Goal: Transaction & Acquisition: Purchase product/service

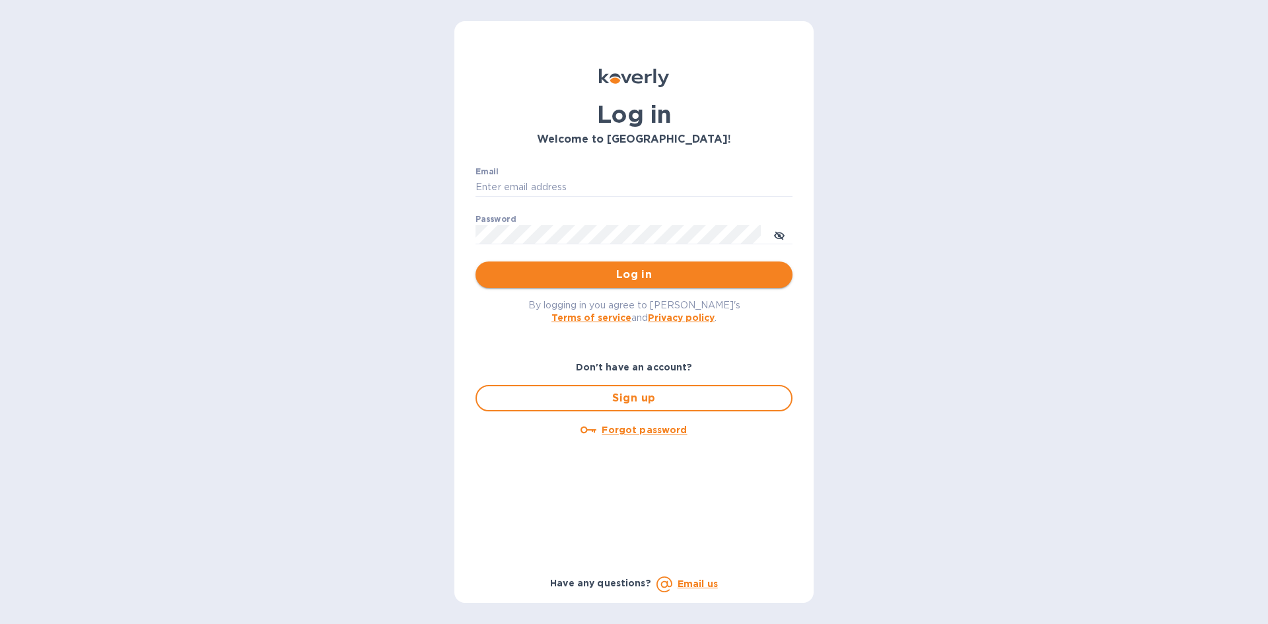
type input "DCWAPPLIANCES@GMAIL.COM"
click at [613, 279] on span "Log in" at bounding box center [634, 275] width 296 height 16
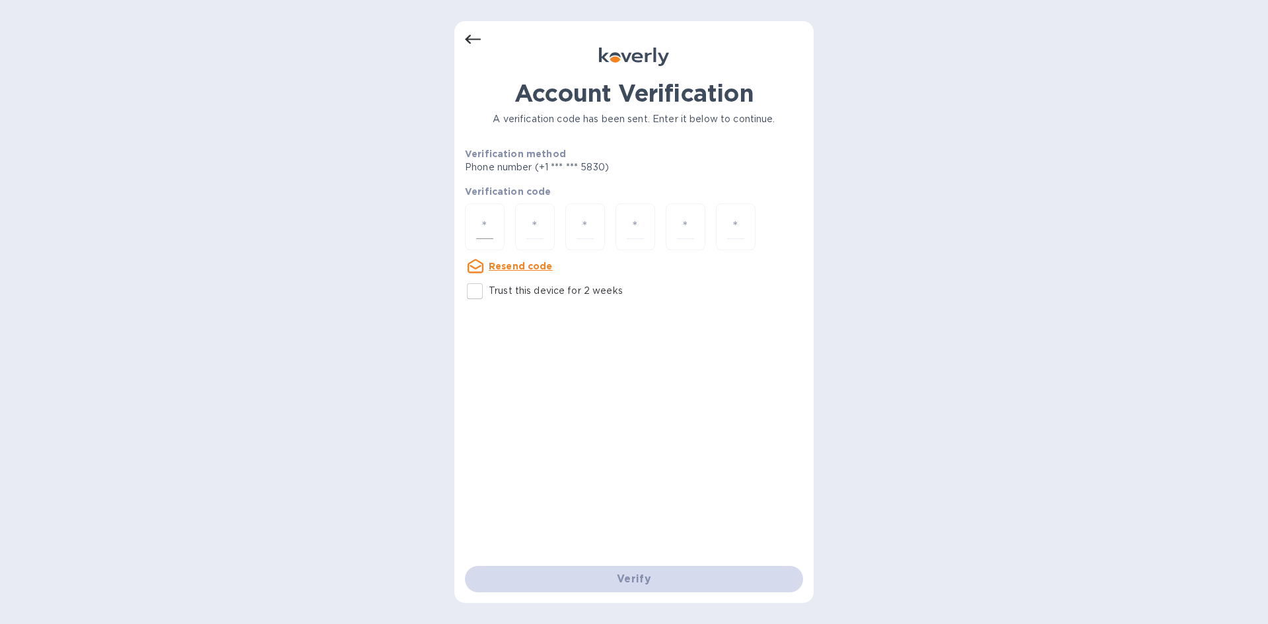
click at [475, 240] on div at bounding box center [485, 226] width 40 height 47
type input "5"
type input "2"
type input "6"
type input "2"
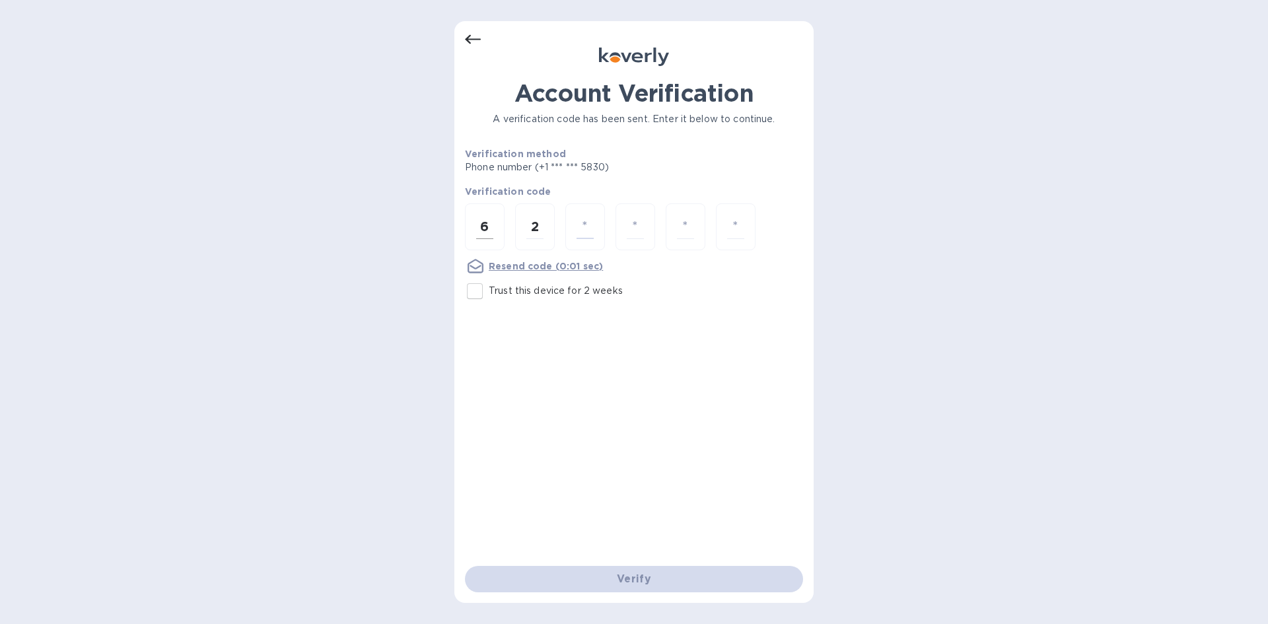
type input "5"
type input "8"
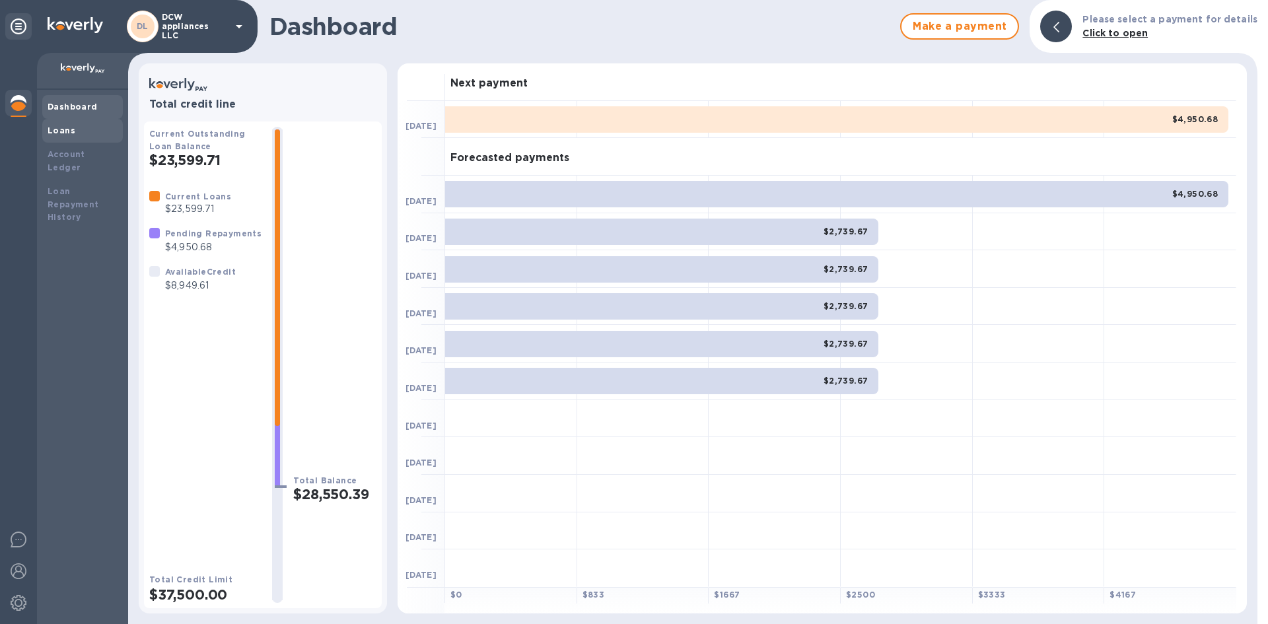
click at [79, 127] on div "Loans" at bounding box center [83, 130] width 70 height 13
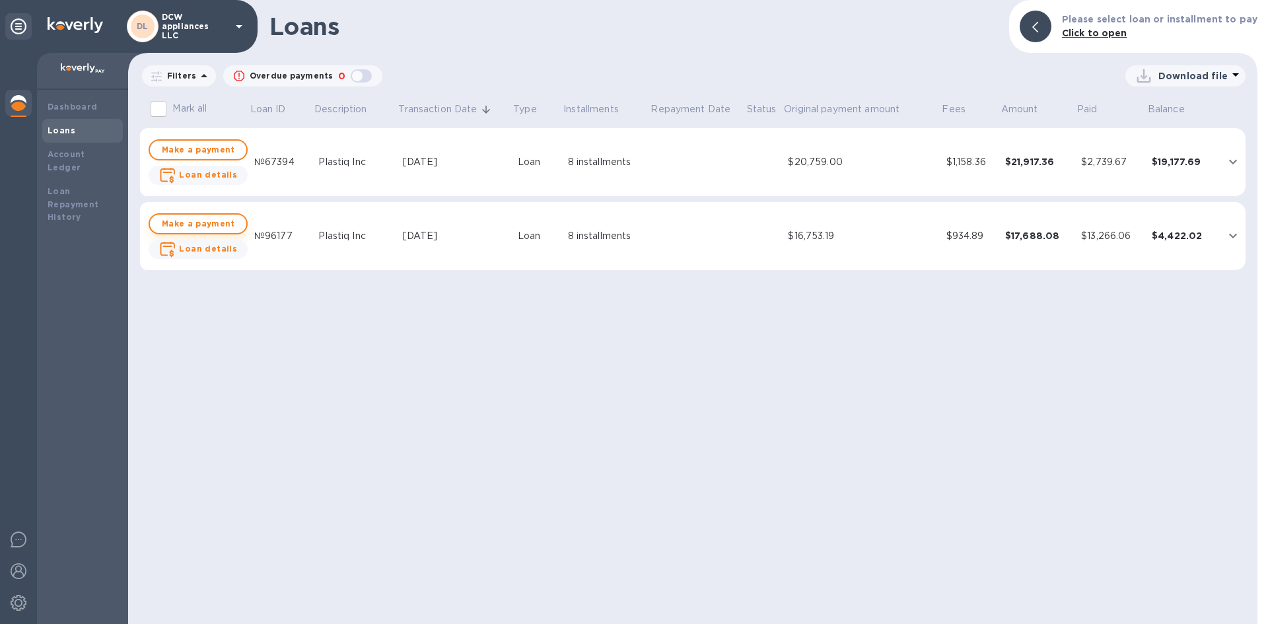
click at [227, 219] on span "Make a payment" at bounding box center [198, 224] width 75 height 16
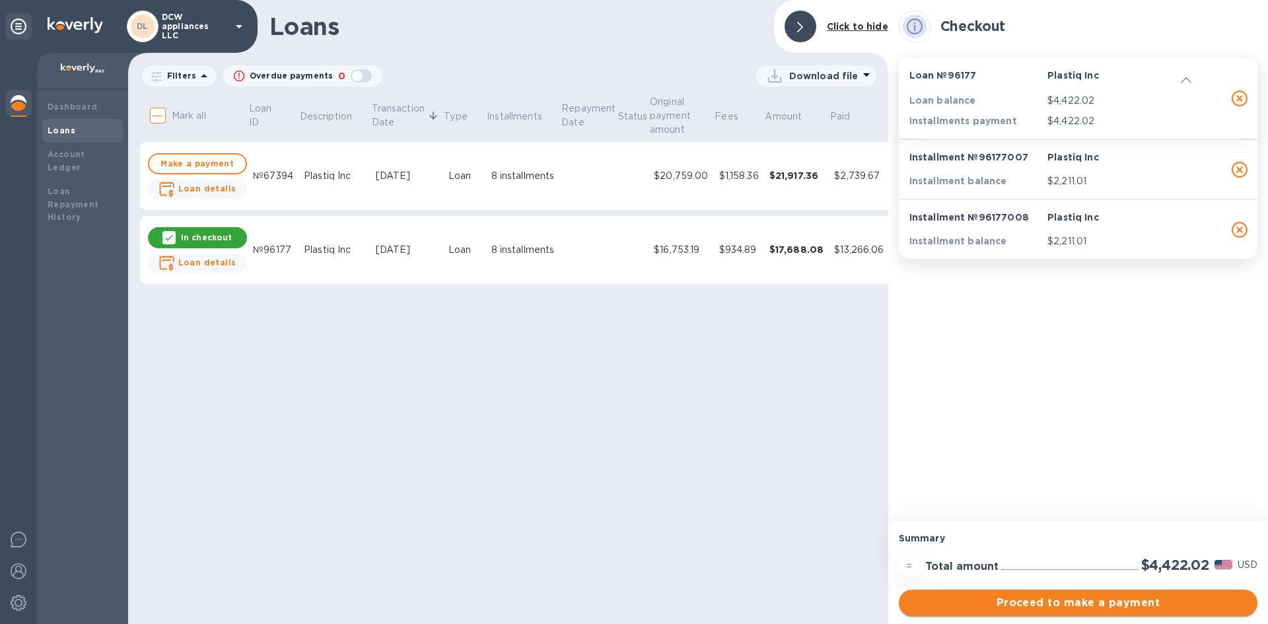
click at [1089, 597] on span "Proceed to make a payment" at bounding box center [1079, 603] width 338 height 16
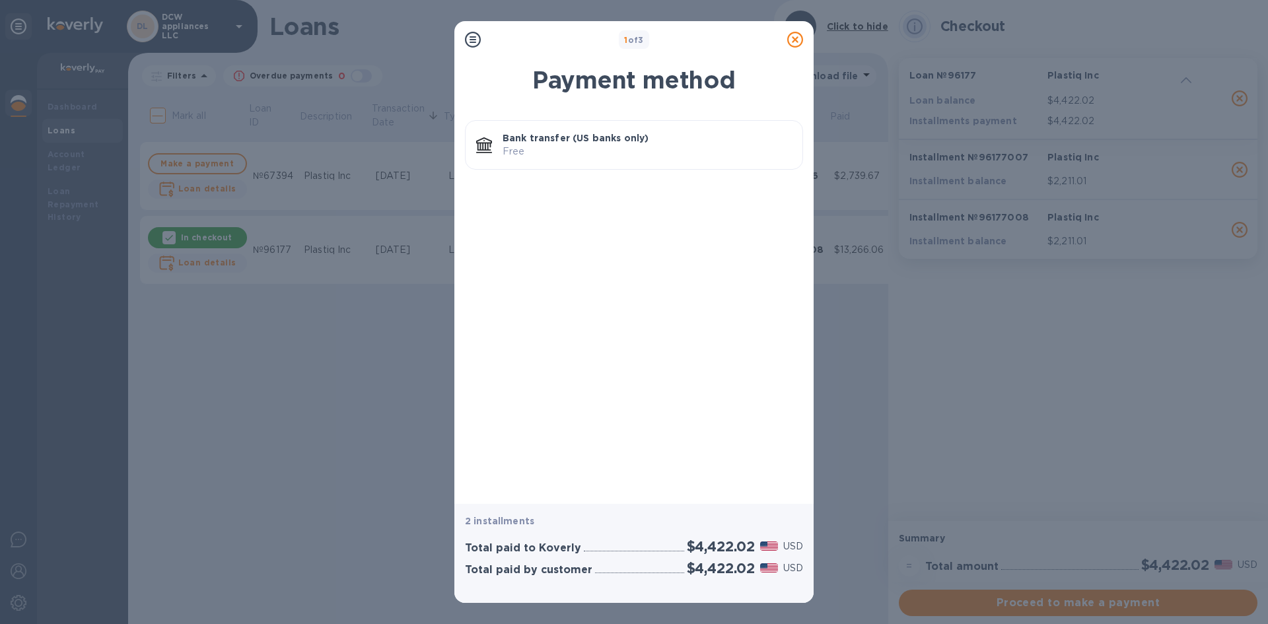
click at [608, 143] on p "Bank transfer (US banks only)" at bounding box center [647, 137] width 289 height 13
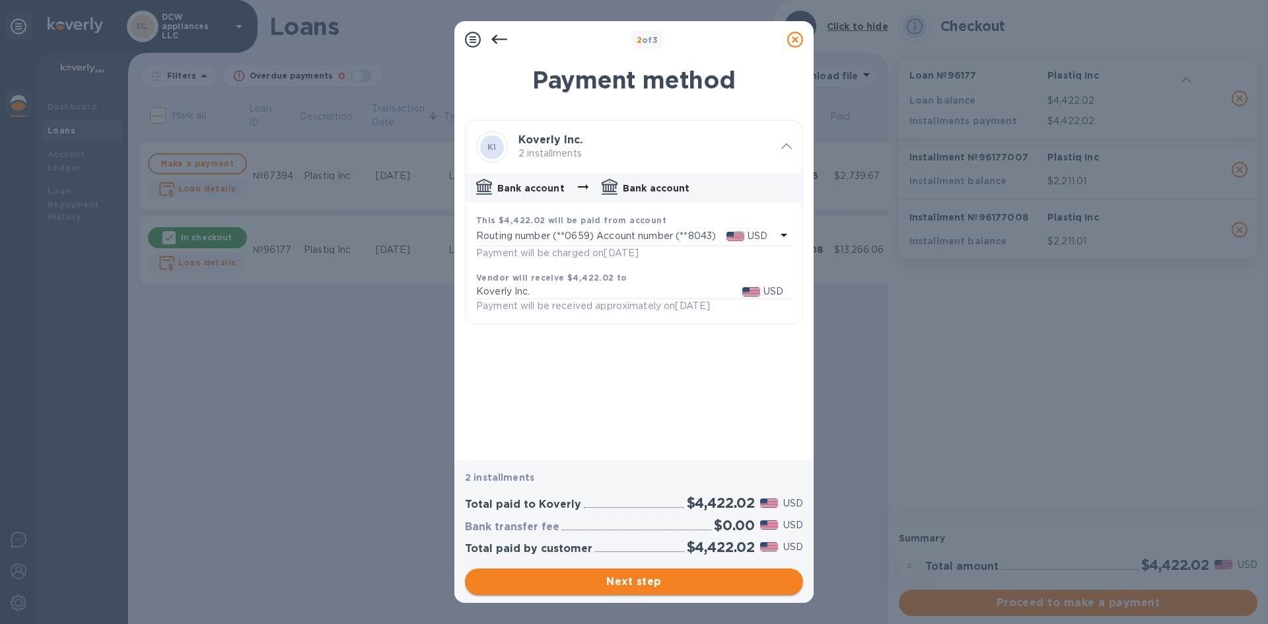
click at [651, 587] on span "Next step" at bounding box center [634, 582] width 317 height 16
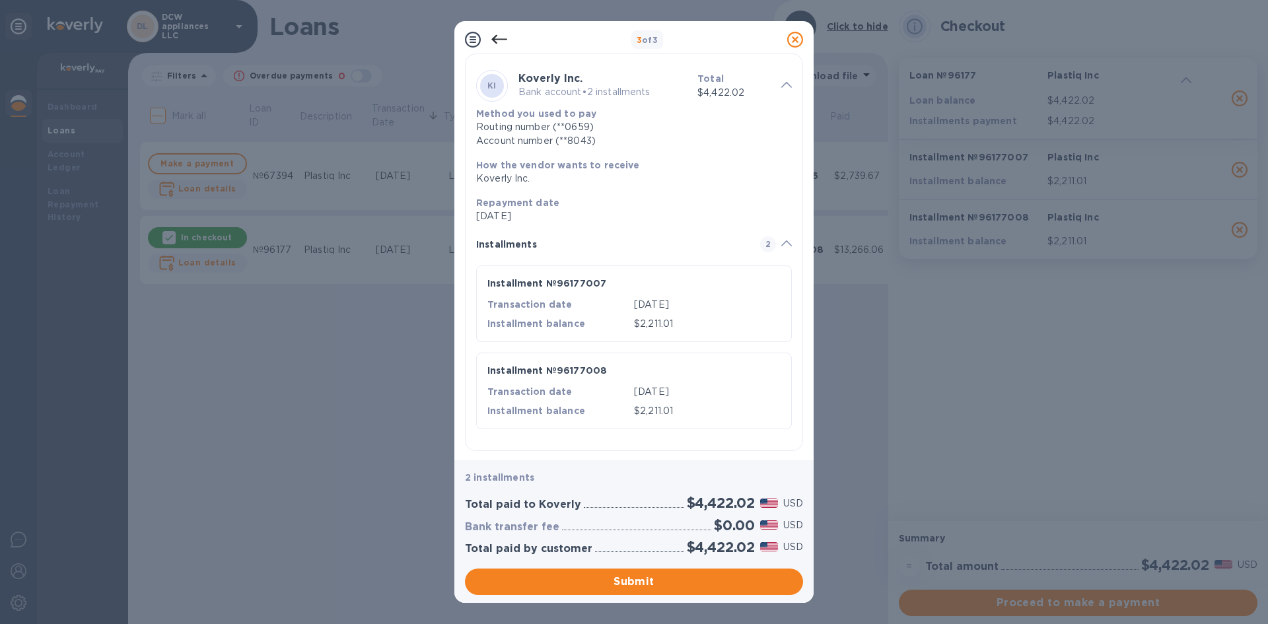
scroll to position [68, 0]
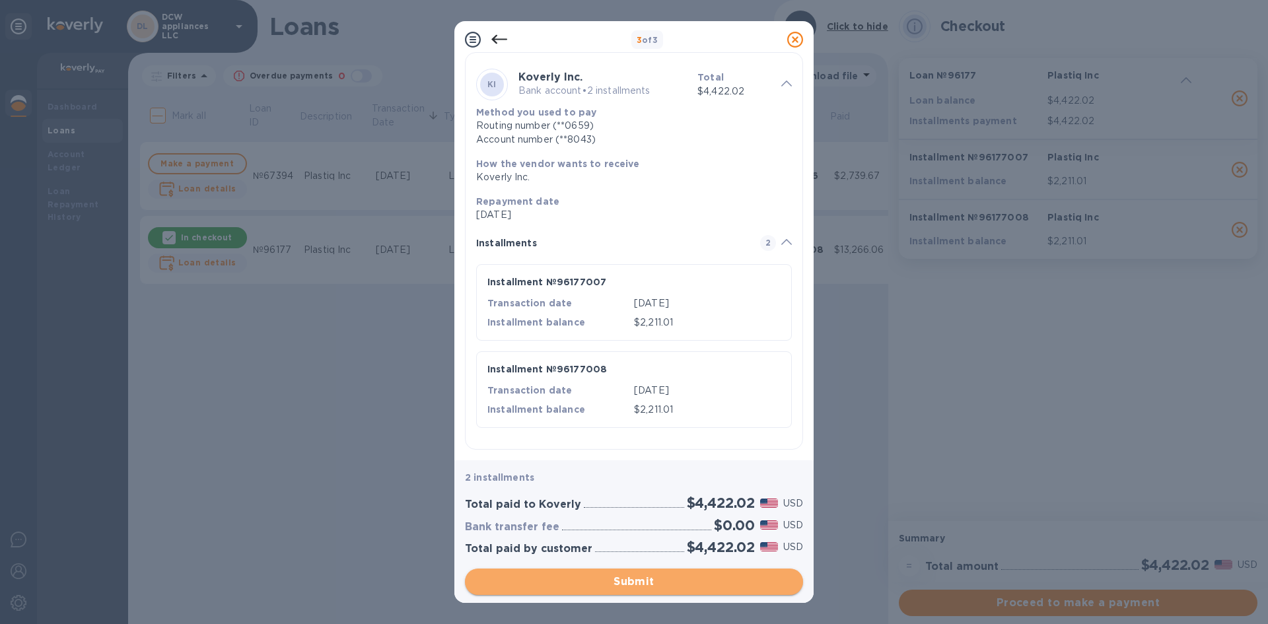
click at [657, 588] on span "Submit" at bounding box center [634, 582] width 317 height 16
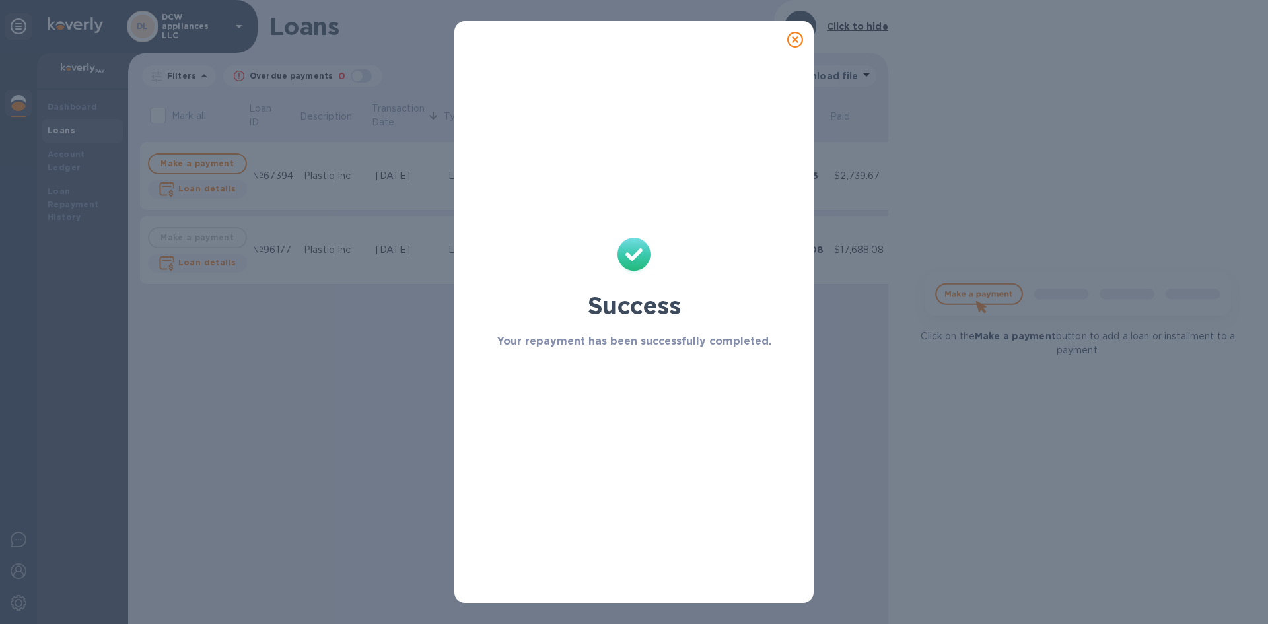
click at [793, 41] on icon at bounding box center [795, 40] width 16 height 16
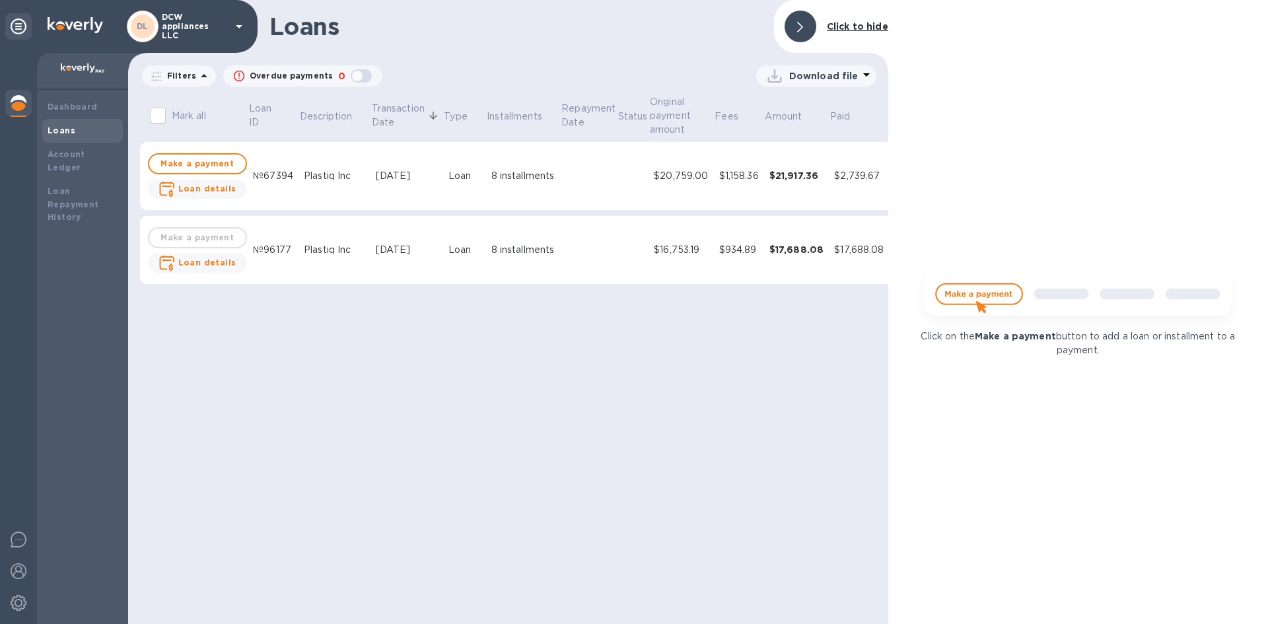
drag, startPoint x: 562, startPoint y: 272, endPoint x: 391, endPoint y: 359, distance: 191.4
click at [374, 360] on div "Loans Click to hide Filters Overdue payments 0 Download file Mark all Loan ID D…" at bounding box center [508, 312] width 760 height 624
click at [73, 100] on div "Dashboard" at bounding box center [82, 107] width 81 height 24
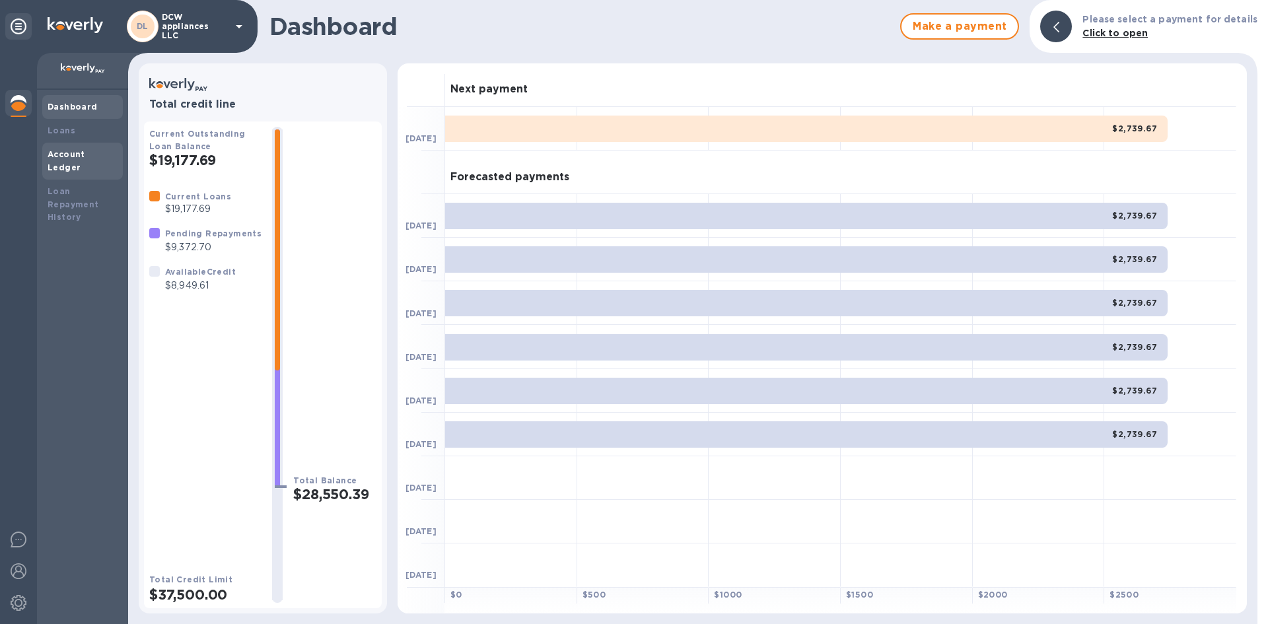
click at [85, 158] on b "Account Ledger" at bounding box center [67, 160] width 38 height 23
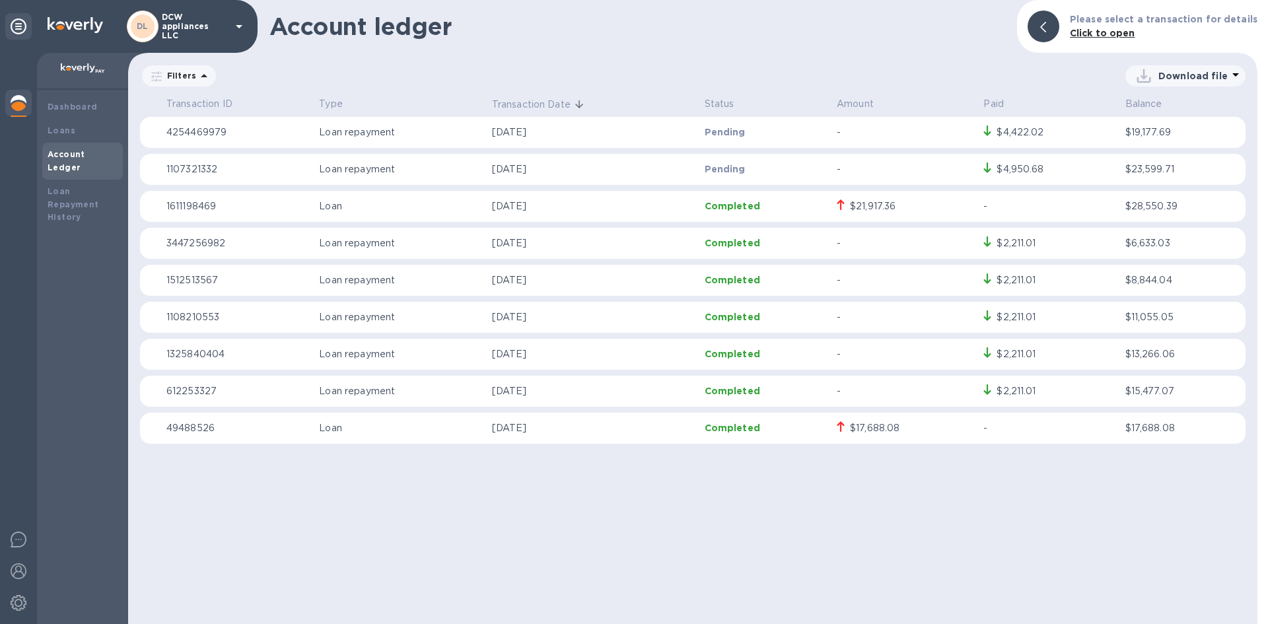
click at [562, 124] on td "[DATE]" at bounding box center [593, 133] width 213 height 32
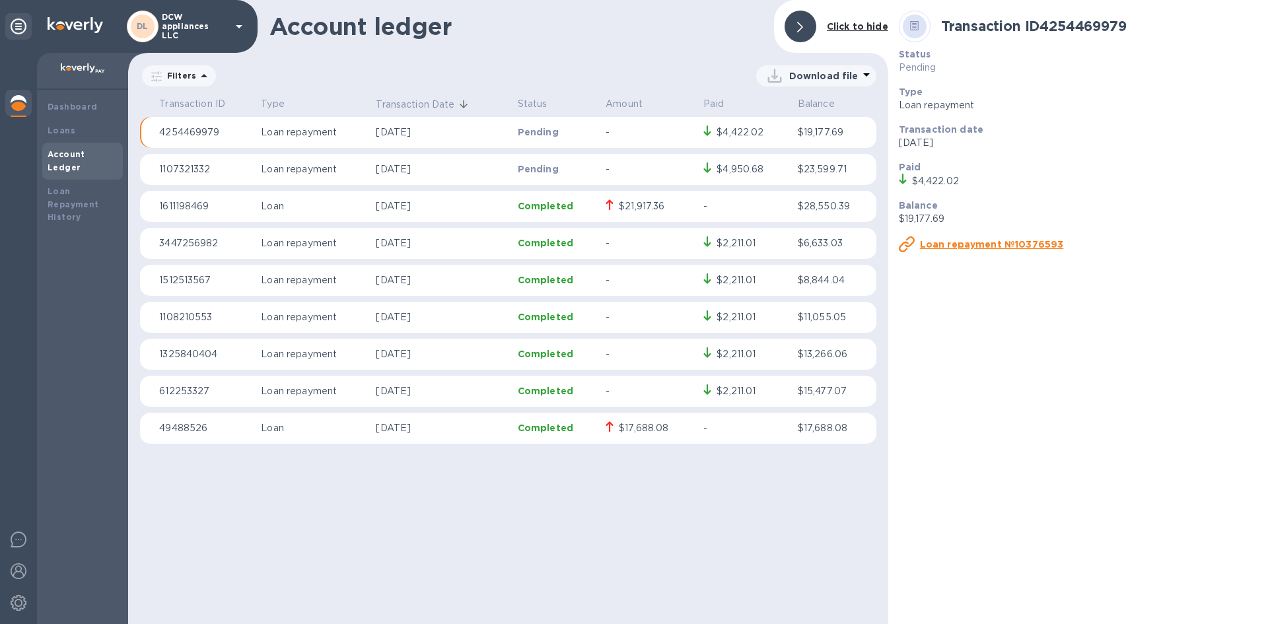
click at [562, 124] on td "Pending" at bounding box center [557, 133] width 88 height 32
click at [593, 123] on td "Pending" at bounding box center [557, 133] width 88 height 32
click at [613, 66] on div "Download file" at bounding box center [547, 75] width 659 height 21
click at [104, 99] on div "Dashboard" at bounding box center [82, 107] width 81 height 24
